Goal: Task Accomplishment & Management: Manage account settings

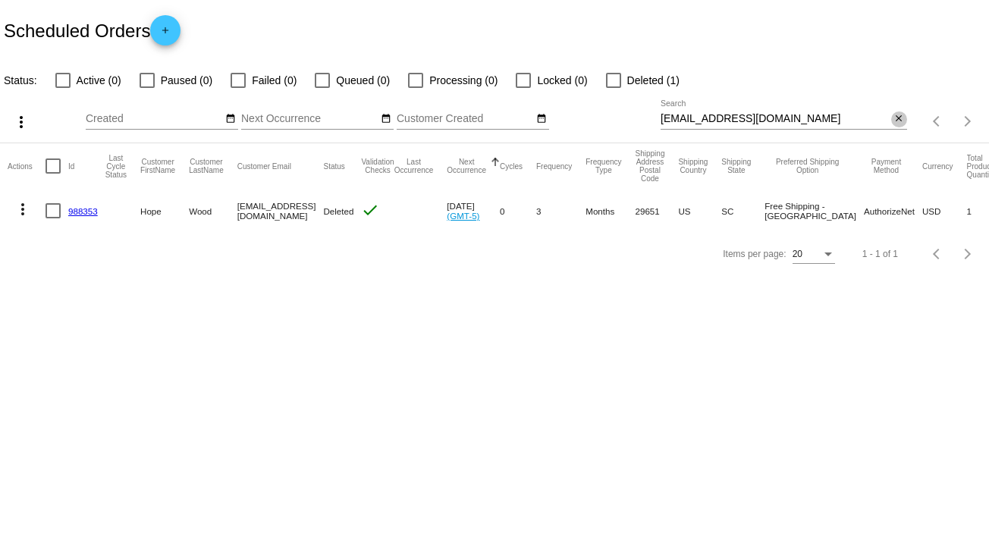
click at [896, 118] on mat-icon "close" at bounding box center [898, 119] width 11 height 12
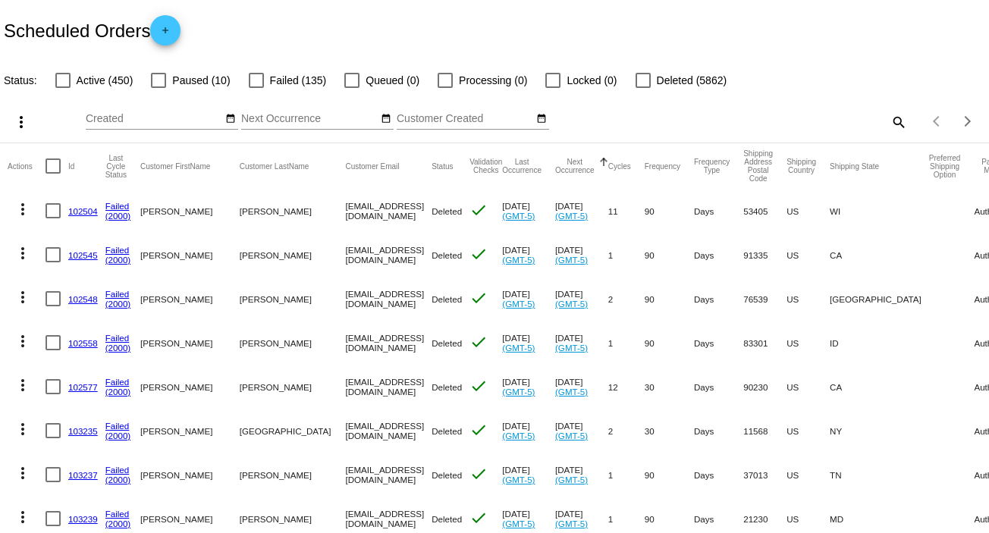
click at [889, 123] on mat-icon "search" at bounding box center [898, 122] width 18 height 24
click at [884, 123] on input "Search" at bounding box center [783, 119] width 246 height 12
paste input "[EMAIL_ADDRESS][DOMAIN_NAME]"
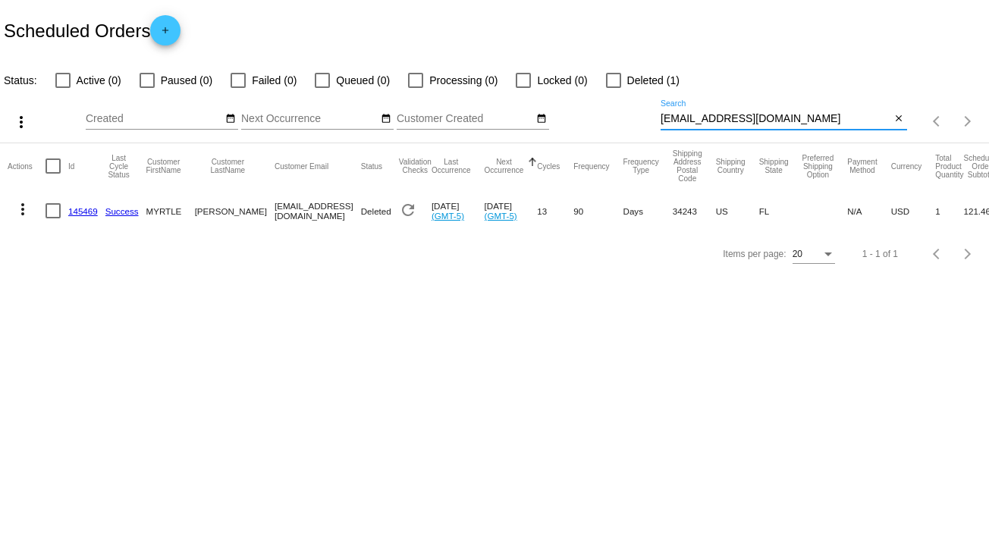
type input "[EMAIL_ADDRESS][DOMAIN_NAME]"
click at [20, 209] on mat-icon "more_vert" at bounding box center [23, 209] width 18 height 18
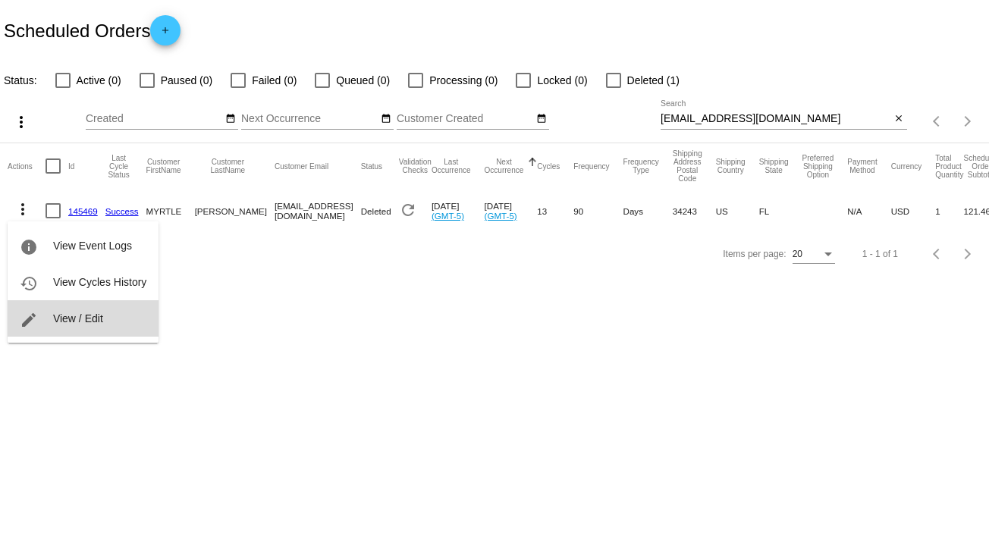
click at [103, 325] on button "edit View / Edit" at bounding box center [83, 318] width 151 height 36
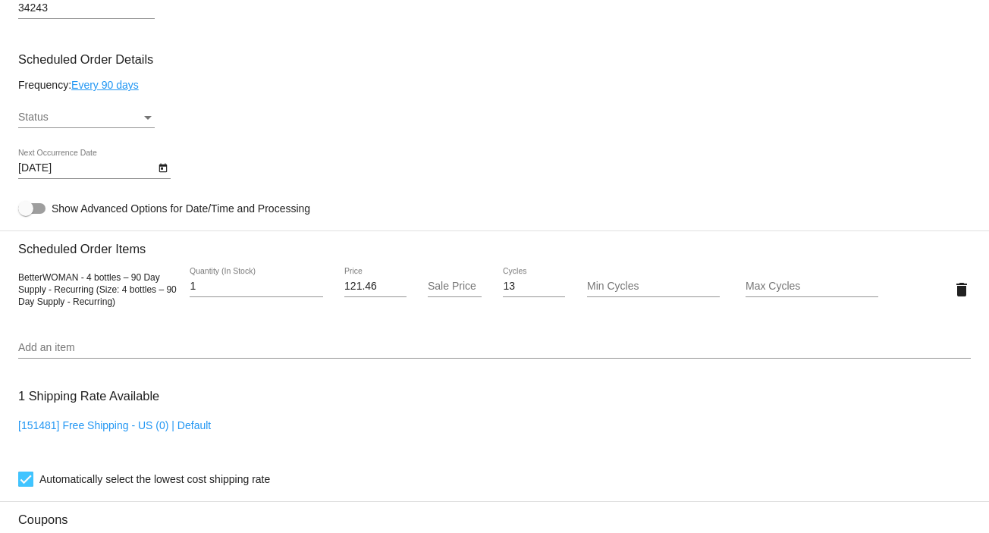
scroll to position [830, 0]
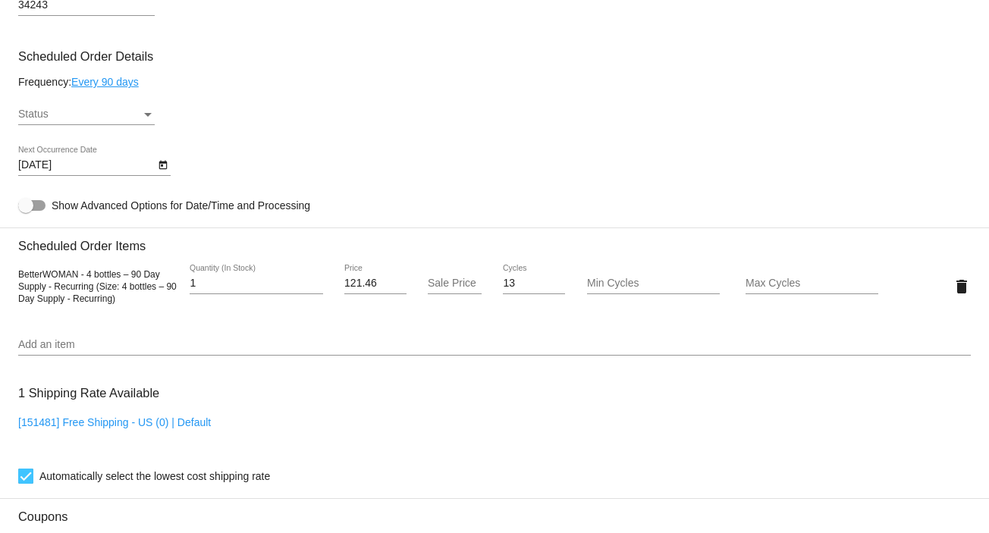
click at [146, 117] on div "Status" at bounding box center [148, 115] width 8 height 4
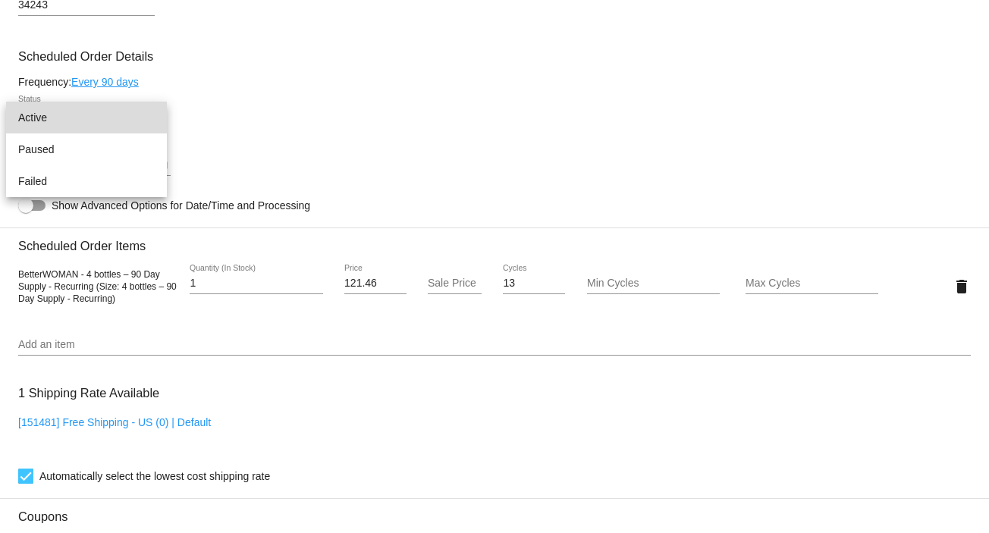
click at [131, 122] on span "Active" at bounding box center [86, 118] width 136 height 32
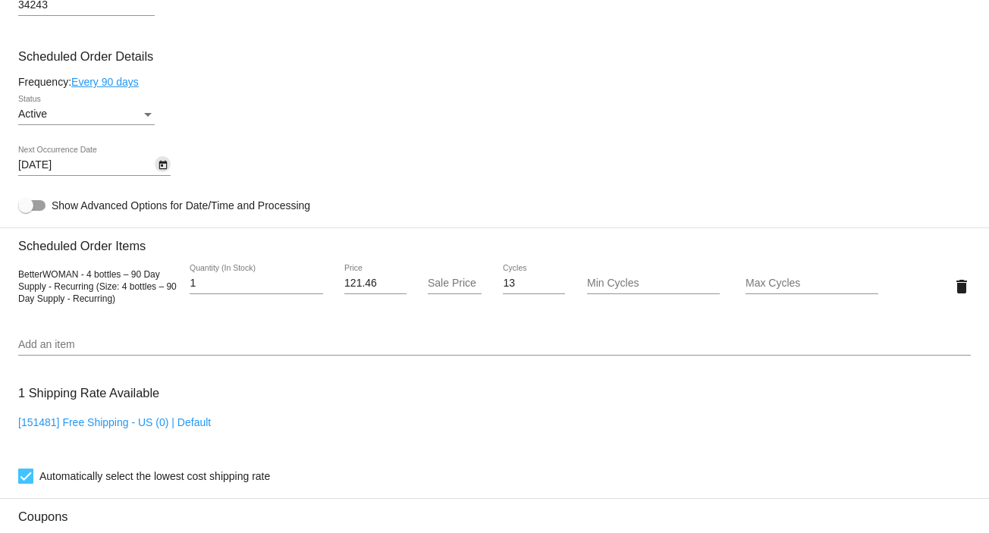
click at [162, 169] on icon "Open calendar" at bounding box center [162, 165] width 8 height 9
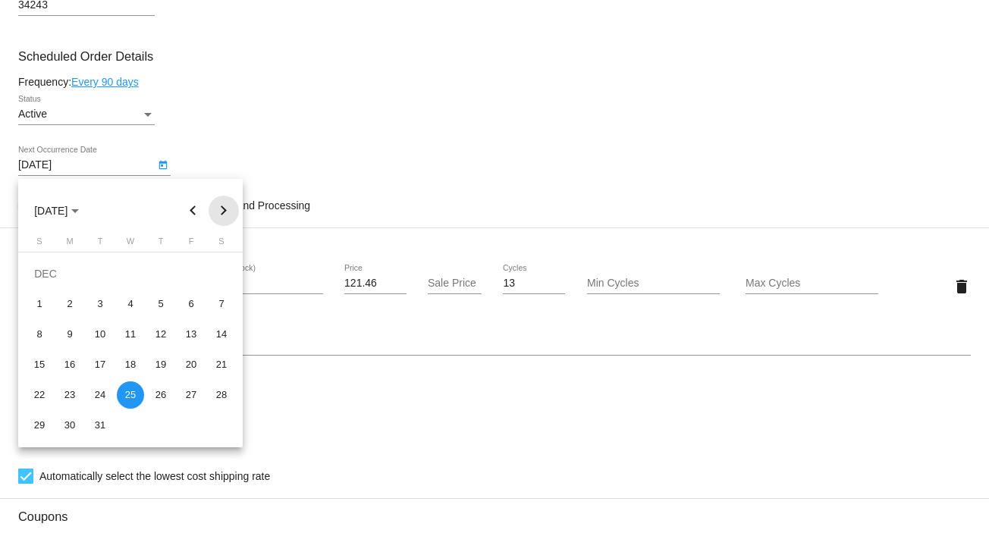
click at [224, 208] on button "Next month" at bounding box center [224, 211] width 30 height 30
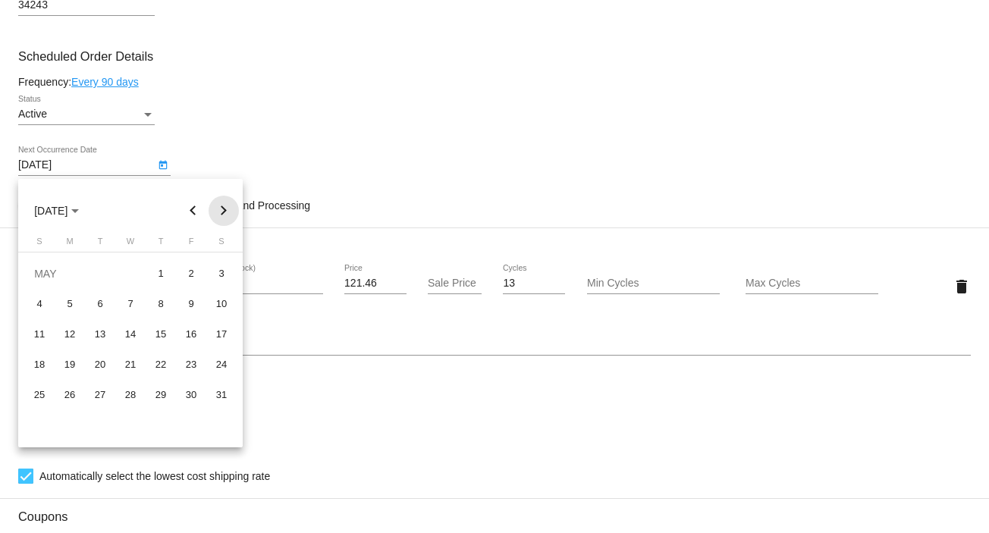
click at [224, 208] on button "Next month" at bounding box center [224, 211] width 30 height 30
click at [101, 338] on div "9" at bounding box center [99, 334] width 27 height 27
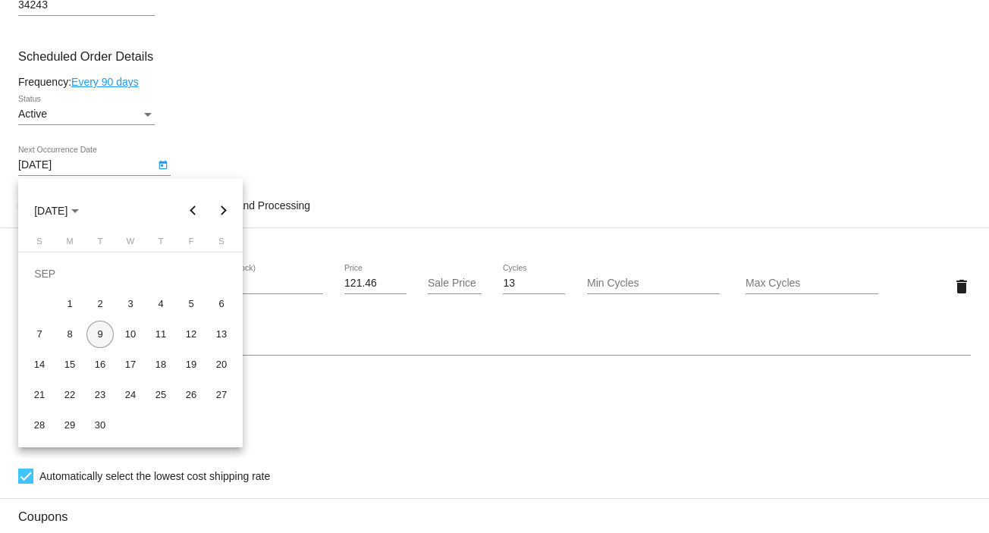
type input "9/9/2025"
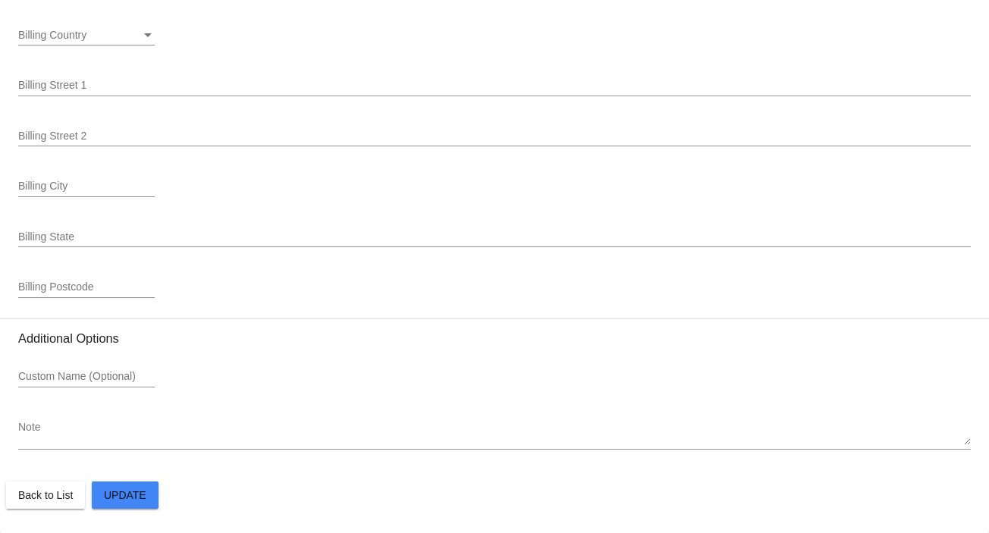
scroll to position [1916, 0]
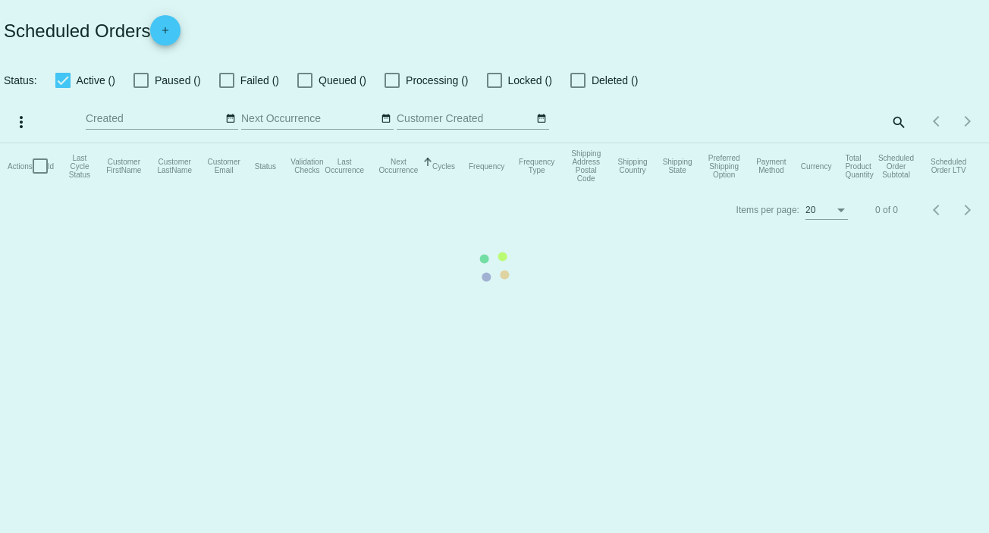
checkbox input "false"
